Goal: Transaction & Acquisition: Purchase product/service

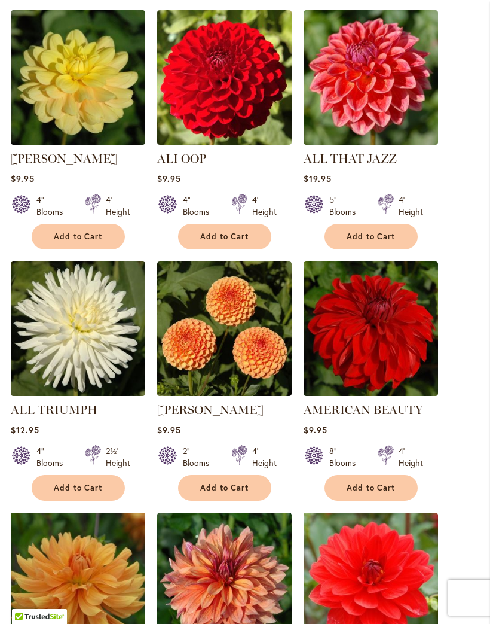
scroll to position [740, 0]
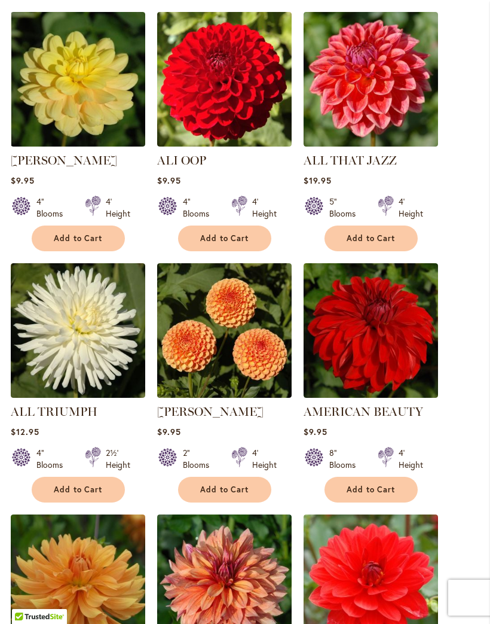
click at [387, 329] on img at bounding box center [371, 330] width 135 height 135
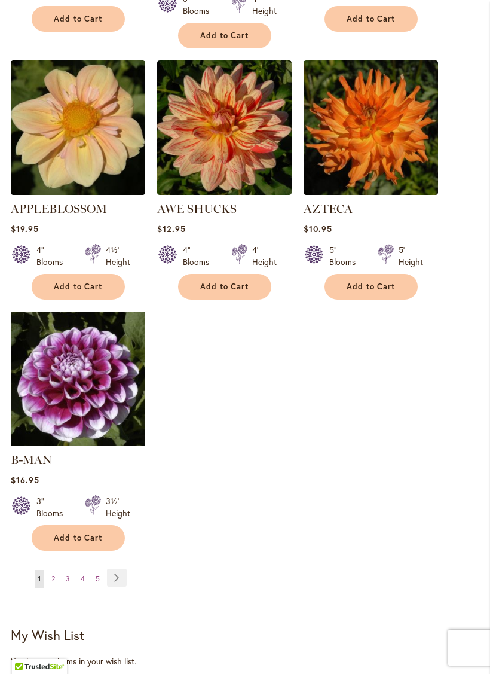
scroll to position [1464, 0]
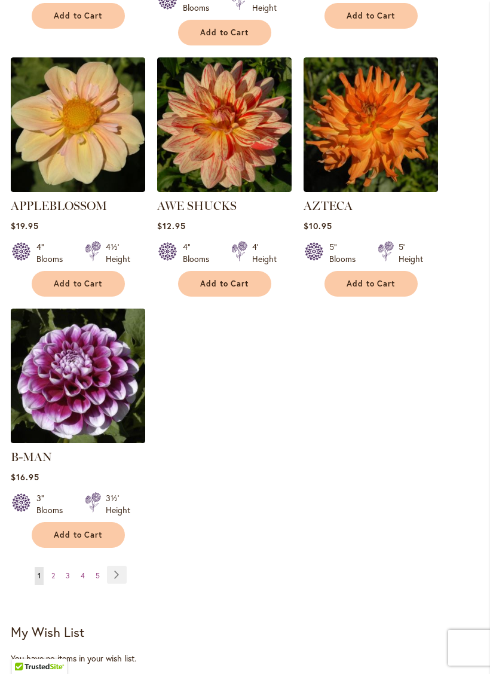
click at [121, 566] on link "Page Next" at bounding box center [117, 575] width 20 height 18
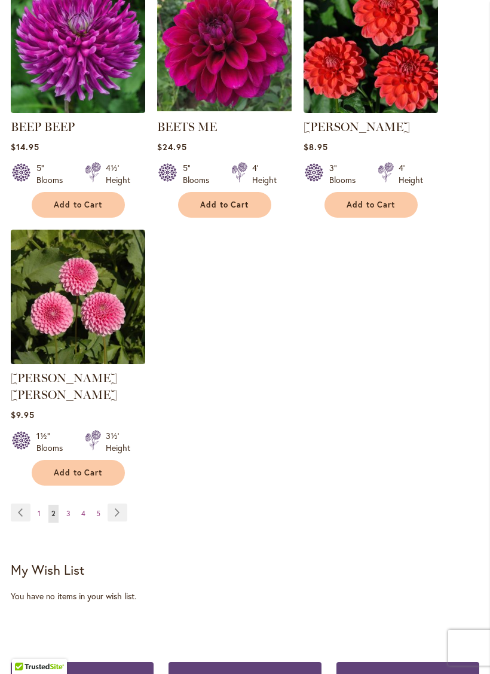
scroll to position [1527, 0]
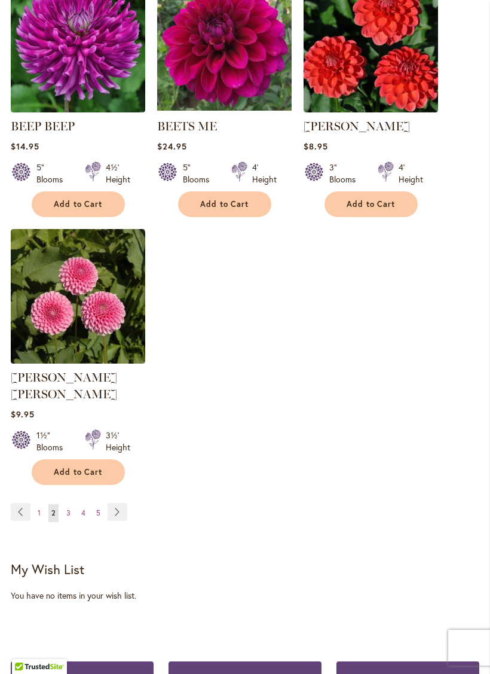
click at [123, 503] on link "Page Next" at bounding box center [118, 512] width 20 height 18
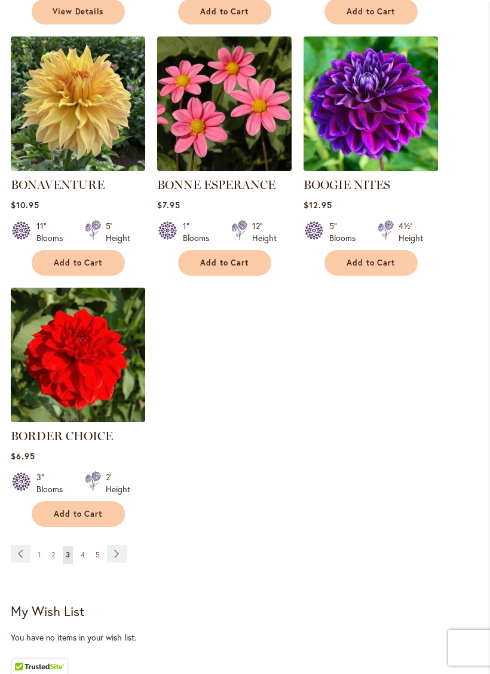
scroll to position [1469, 0]
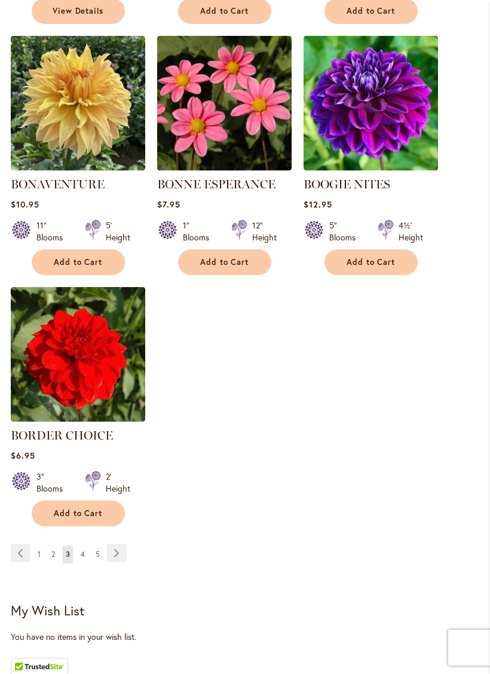
click at [118, 559] on link "Page Next" at bounding box center [117, 553] width 20 height 18
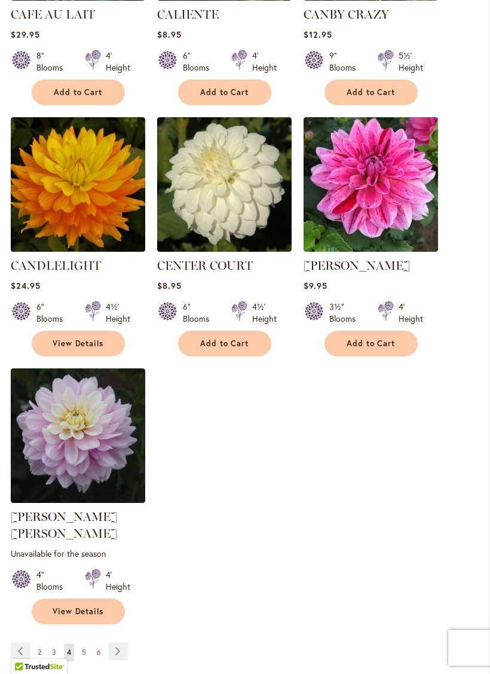
scroll to position [1407, 0]
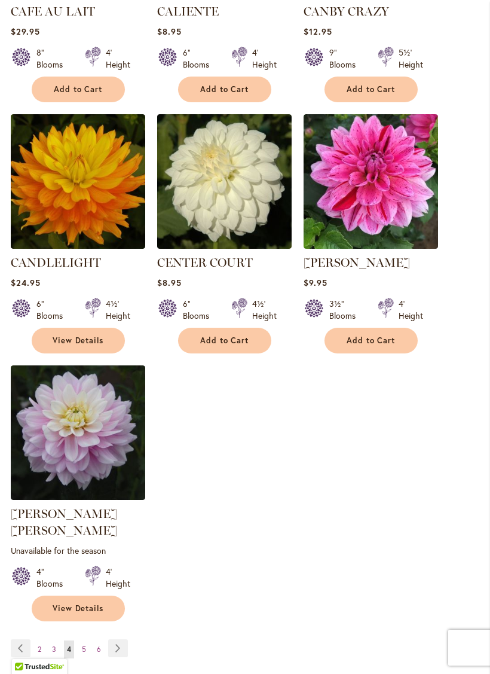
click at [123, 623] on link "Page Next" at bounding box center [118, 648] width 20 height 18
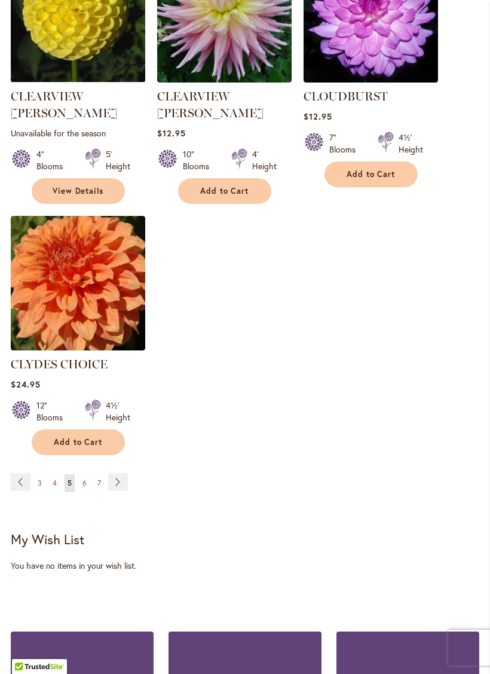
scroll to position [1577, 0]
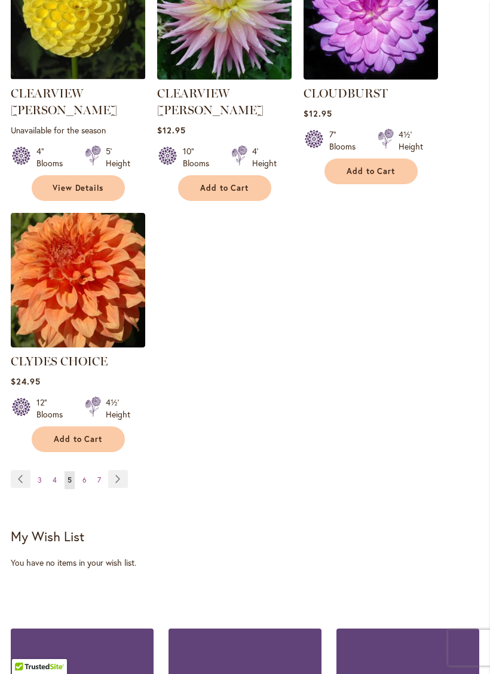
click at [112, 470] on link "Page Next" at bounding box center [118, 479] width 20 height 18
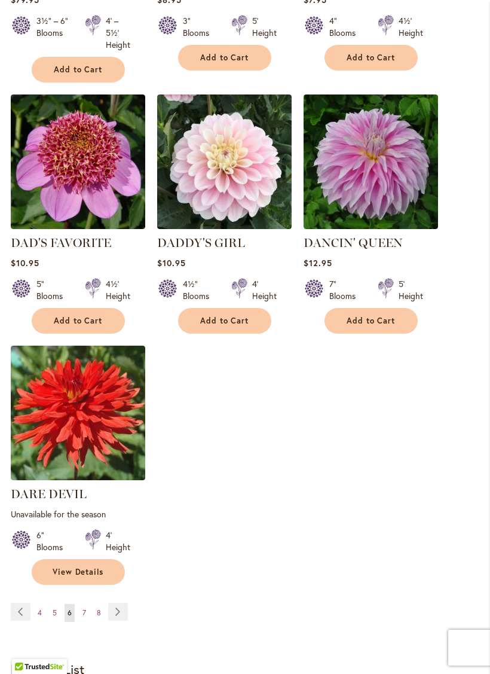
scroll to position [1458, 0]
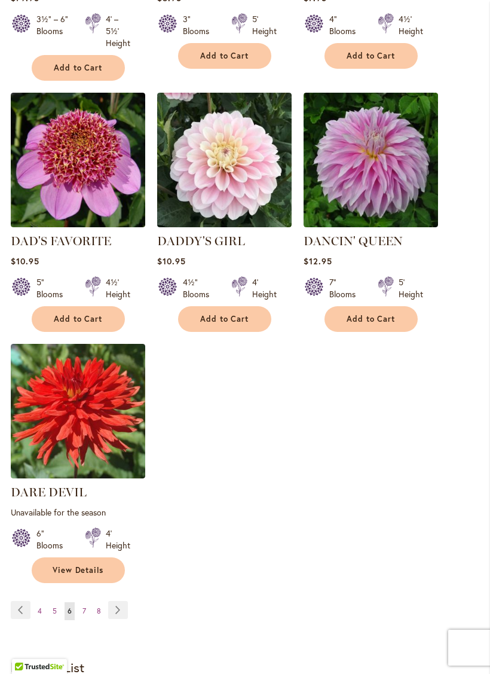
click at [118, 601] on link "Page Next" at bounding box center [118, 610] width 20 height 18
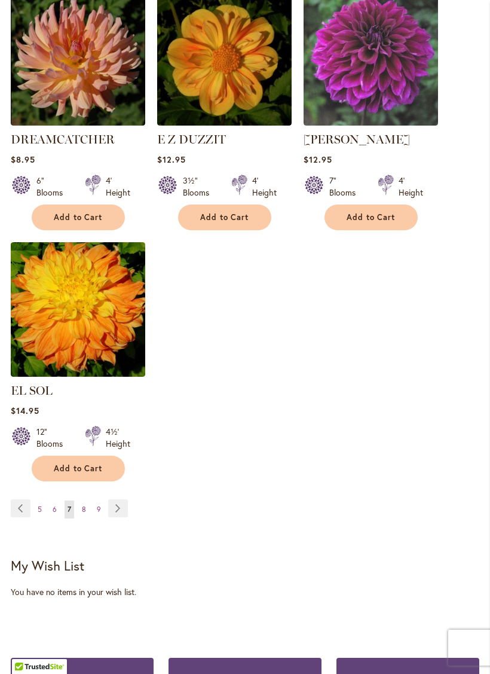
scroll to position [1531, 0]
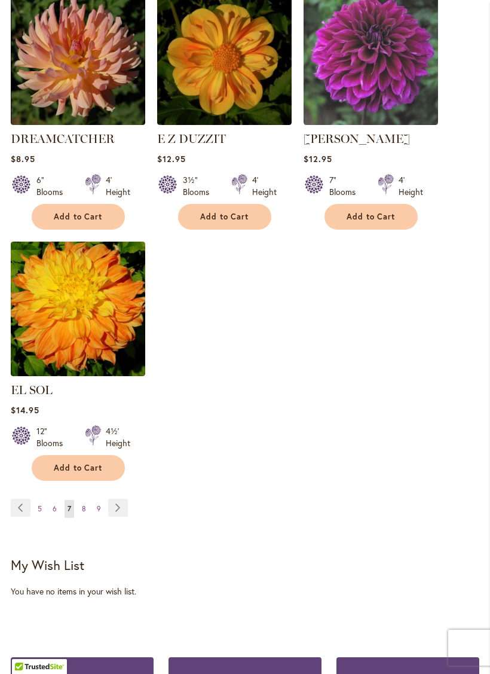
click at [117, 499] on link "Page Next" at bounding box center [118, 508] width 20 height 18
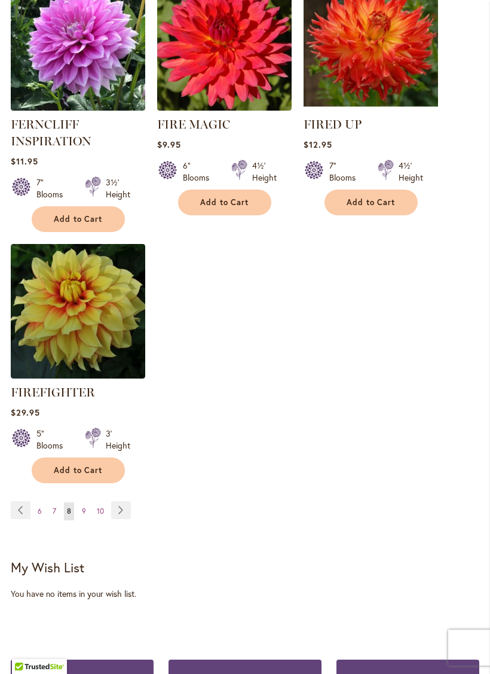
scroll to position [1575, 0]
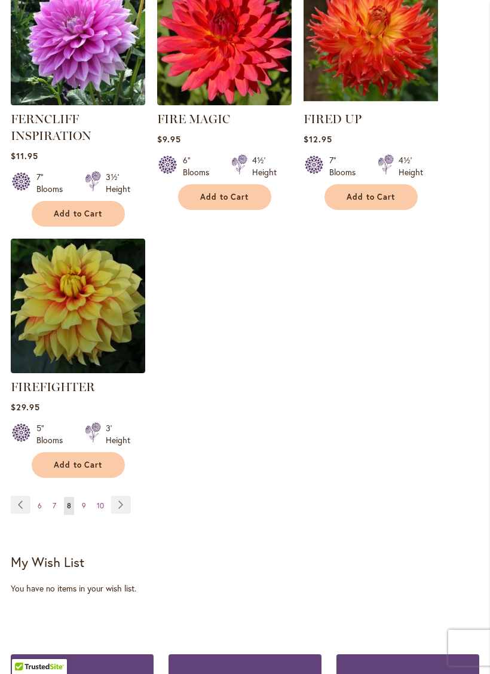
click at [128, 503] on link "Page Next" at bounding box center [121, 505] width 20 height 18
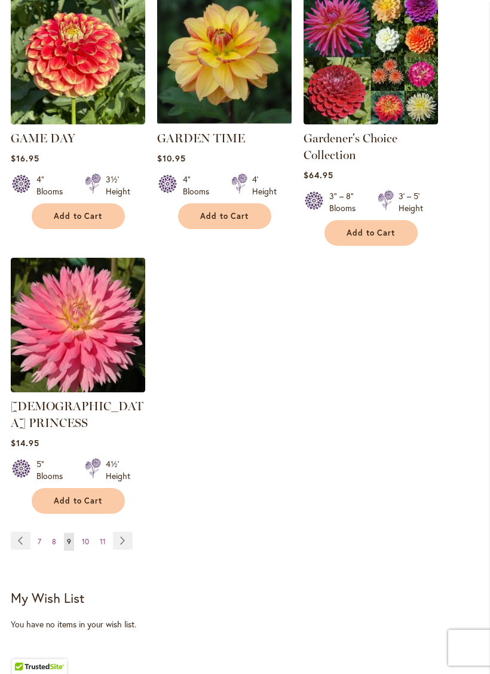
scroll to position [1571, 0]
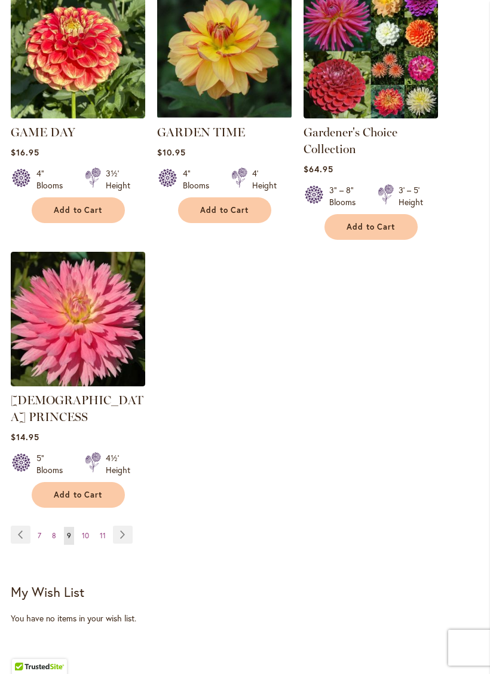
click at [121, 526] on link "Page Next" at bounding box center [123, 535] width 20 height 18
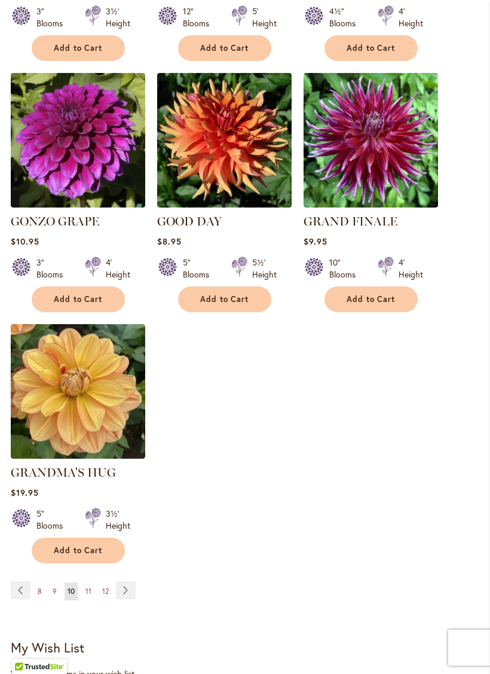
scroll to position [1452, 0]
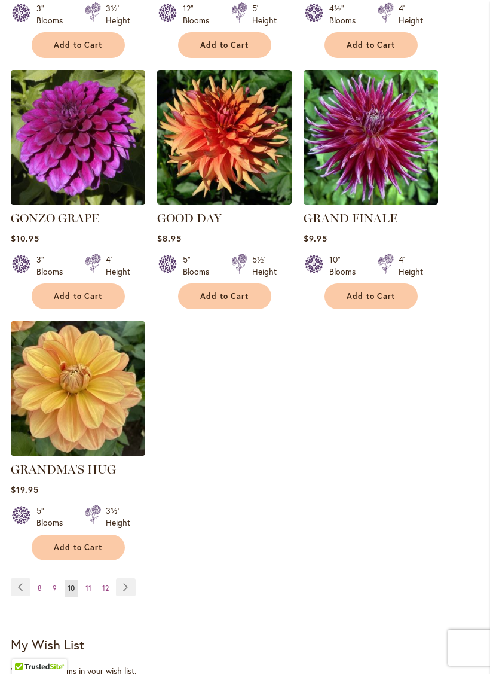
click at [132, 578] on link "Page Next" at bounding box center [126, 587] width 20 height 18
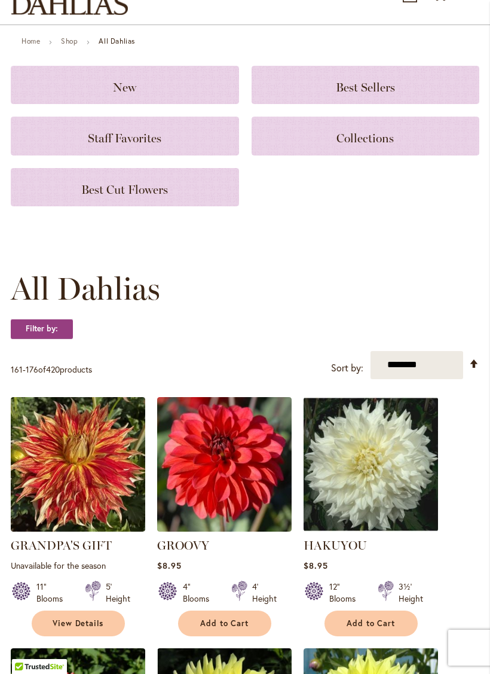
scroll to position [111, 0]
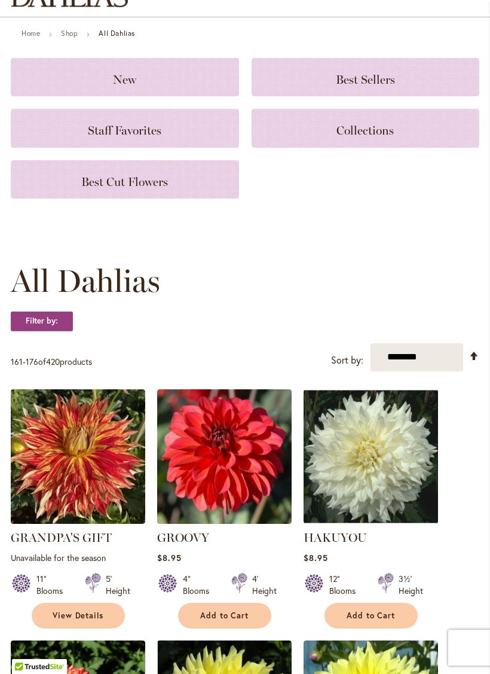
click at [258, 490] on img at bounding box center [224, 456] width 135 height 135
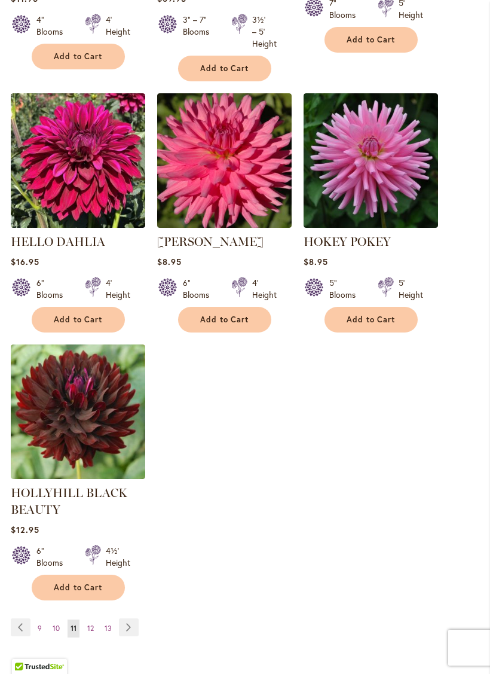
scroll to position [1458, 0]
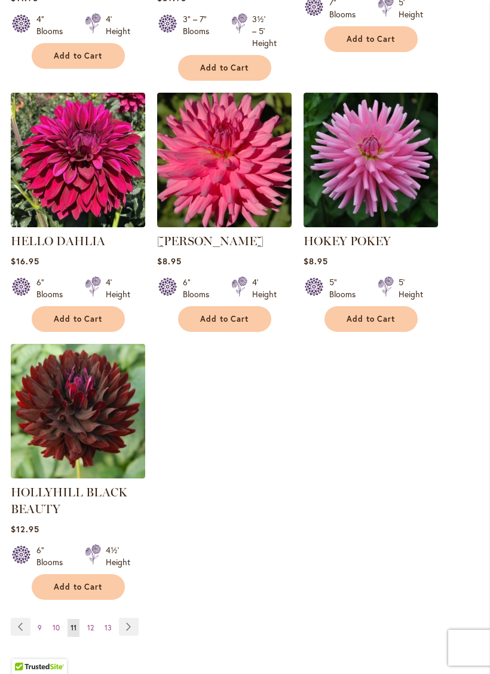
click at [133, 623] on link "Page Next" at bounding box center [129, 627] width 20 height 18
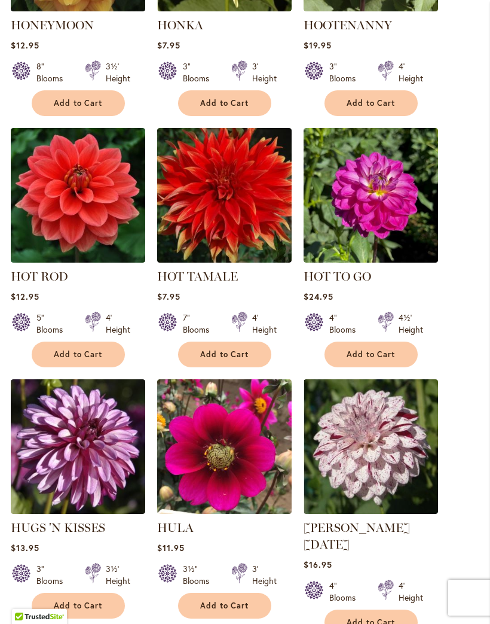
scroll to position [860, 0]
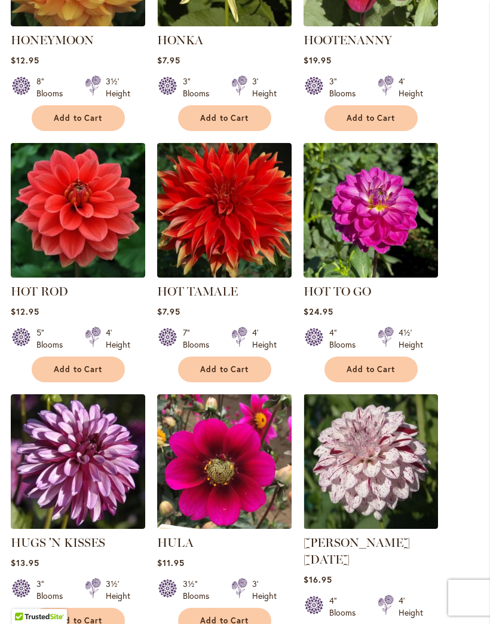
click at [90, 217] on img at bounding box center [78, 210] width 135 height 135
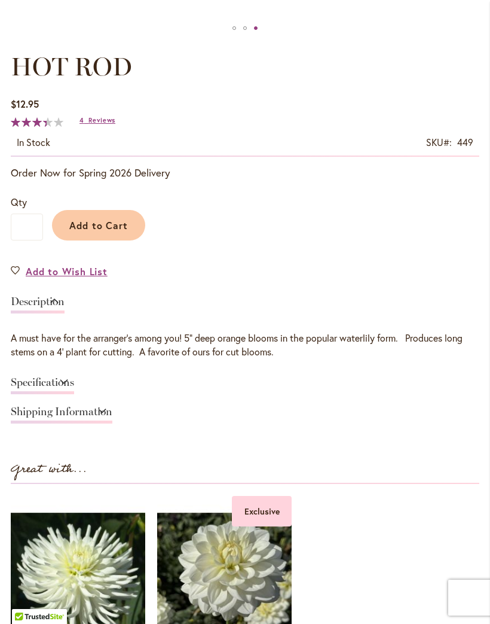
scroll to position [637, 0]
